Goal: Check status: Check status

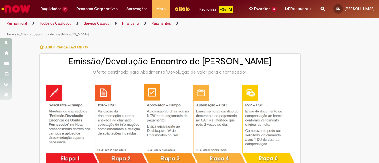
click at [0, 0] on li "Exibir Todas as Solicitações" at bounding box center [0, 0] width 0 height 0
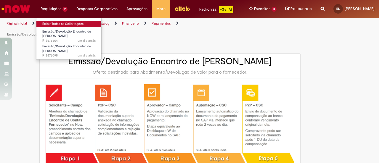
click at [54, 23] on link "Exibir Todas as Solicitações" at bounding box center [68, 24] width 65 height 7
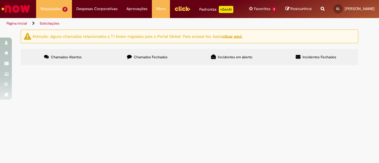
click at [0, 0] on span "R13576604" at bounding box center [0, 0] width 0 height 0
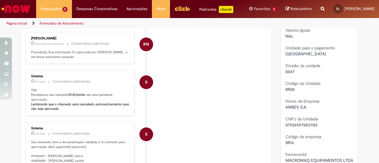
scroll to position [118, 0]
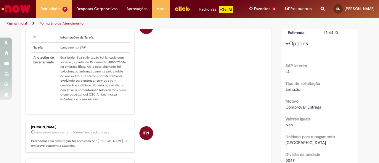
click at [112, 71] on td "Boa tarde! Sua solicitação foi lançada com sucesso, a partir do Documento 48000…" at bounding box center [94, 78] width 72 height 51
copy td "4800076686"
click at [224, 80] on li "S Sistema cerca de uma hora atrás cerca de uma hora atrás Comentários adicionai…" at bounding box center [145, 65] width 241 height 100
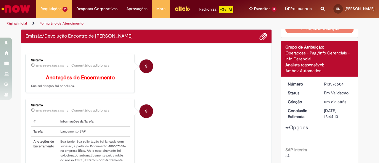
scroll to position [0, 0]
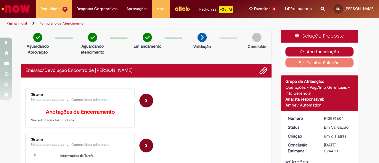
click at [307, 56] on button "Aceitar solução" at bounding box center [319, 51] width 68 height 9
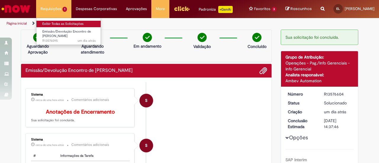
click at [54, 22] on link "Exibir Todas as Solicitações" at bounding box center [68, 24] width 65 height 7
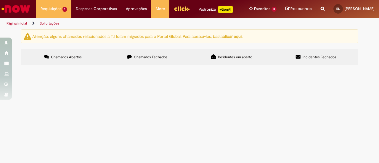
click at [0, 0] on td "R13576095" at bounding box center [0, 0] width 0 height 0
click at [0, 0] on span "R13576095" at bounding box center [0, 0] width 0 height 0
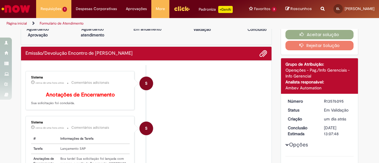
scroll to position [30, 0]
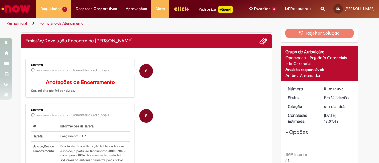
copy td "4800078435"
